Goal: Task Accomplishment & Management: Use online tool/utility

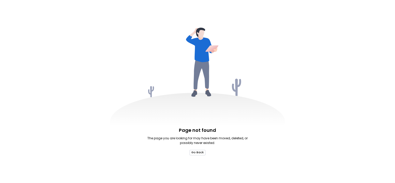
click at [200, 152] on button "Go Back" at bounding box center [198, 152] width 16 height 5
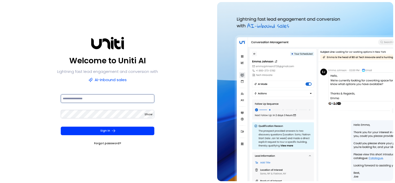
type input "**********"
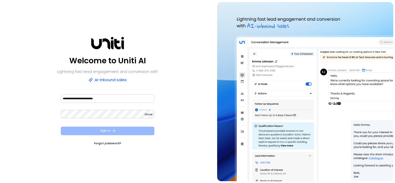
click at [117, 130] on button "Sign In" at bounding box center [108, 131] width 94 height 9
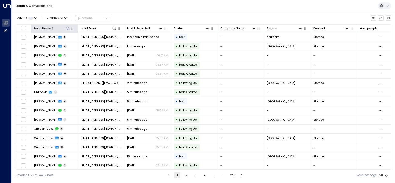
click at [62, 26] on div at bounding box center [60, 28] width 19 height 5
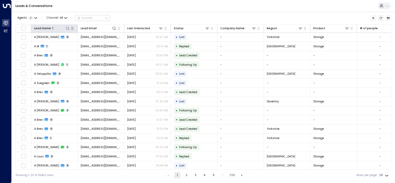
click at [57, 28] on div at bounding box center [60, 28] width 19 height 5
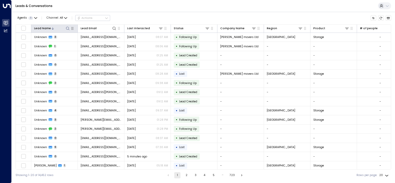
click at [60, 28] on div at bounding box center [60, 28] width 19 height 5
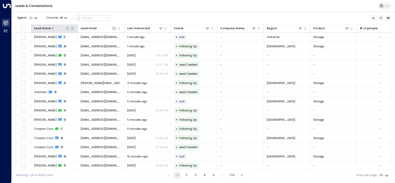
click at [68, 28] on icon at bounding box center [68, 28] width 4 height 4
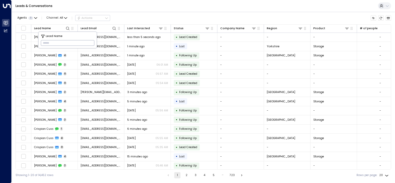
click at [60, 41] on input "text" at bounding box center [68, 43] width 54 height 8
type input "*****"
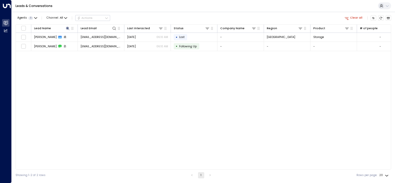
click at [124, 10] on div "Leads & Conversations" at bounding box center [204, 6] width 384 height 12
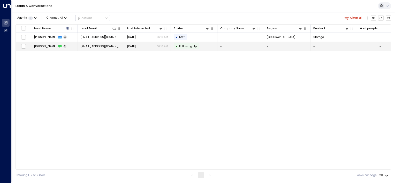
click at [50, 44] on td "[PERSON_NAME] 2" at bounding box center [54, 46] width 47 height 9
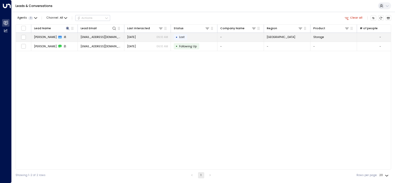
click at [49, 35] on span "[PERSON_NAME]" at bounding box center [45, 37] width 23 height 4
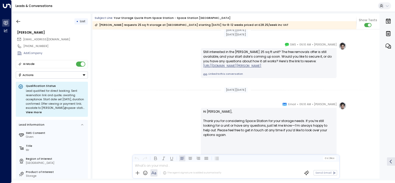
scroll to position [649, 0]
